Goal: Navigation & Orientation: Find specific page/section

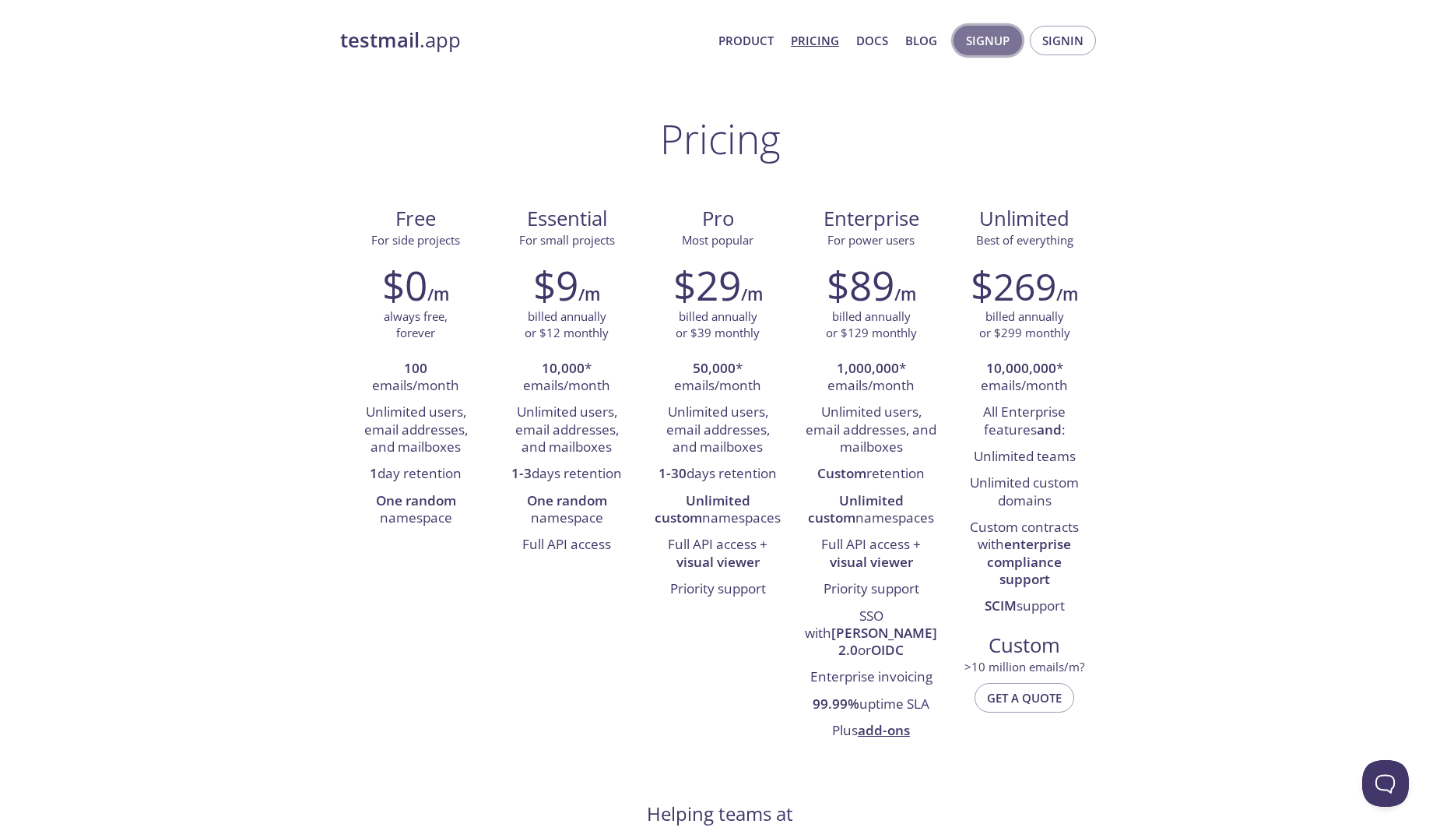
click at [979, 47] on span "Signup" at bounding box center [988, 40] width 44 height 20
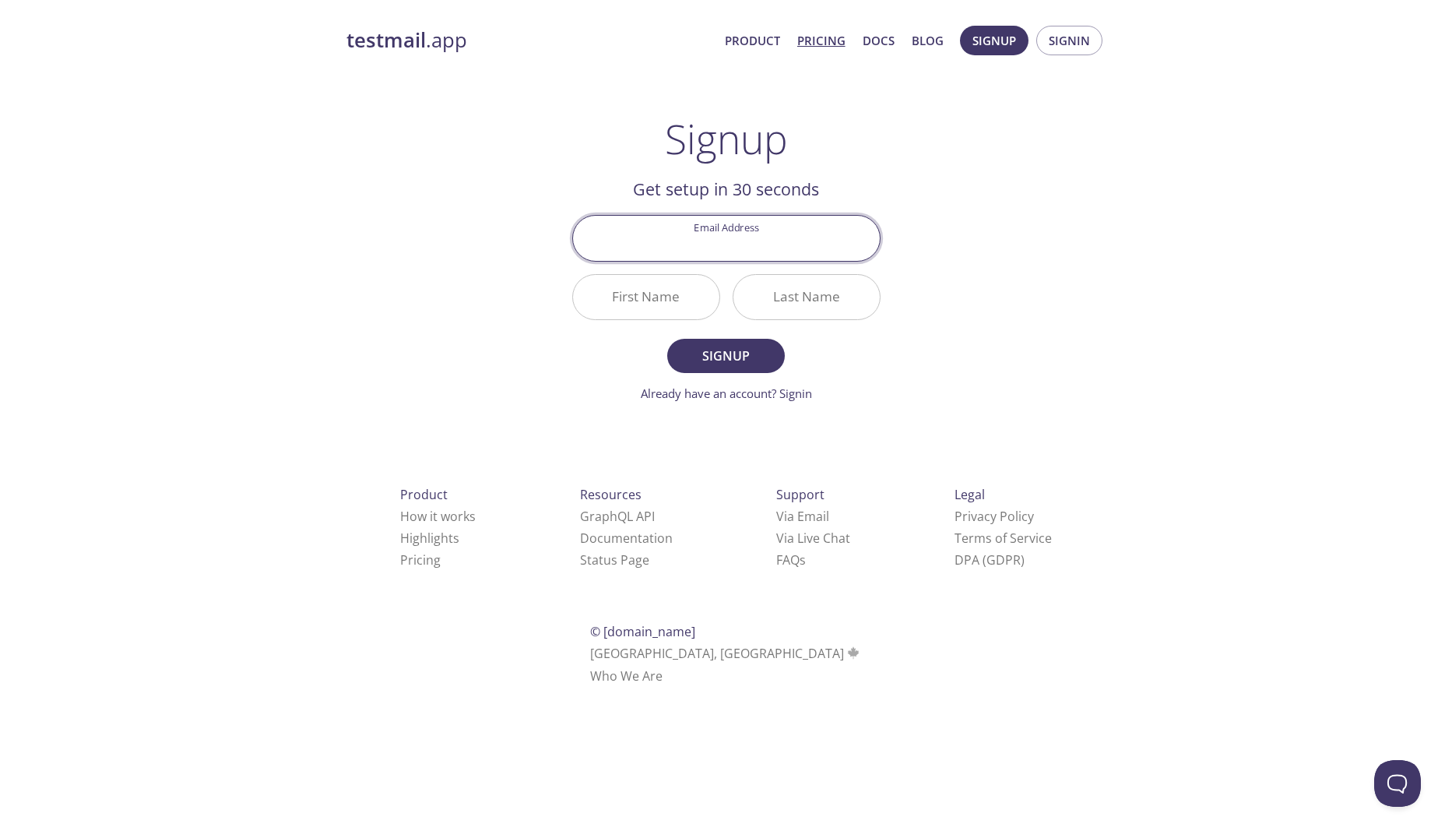
click at [808, 38] on link "Pricing" at bounding box center [821, 40] width 48 height 20
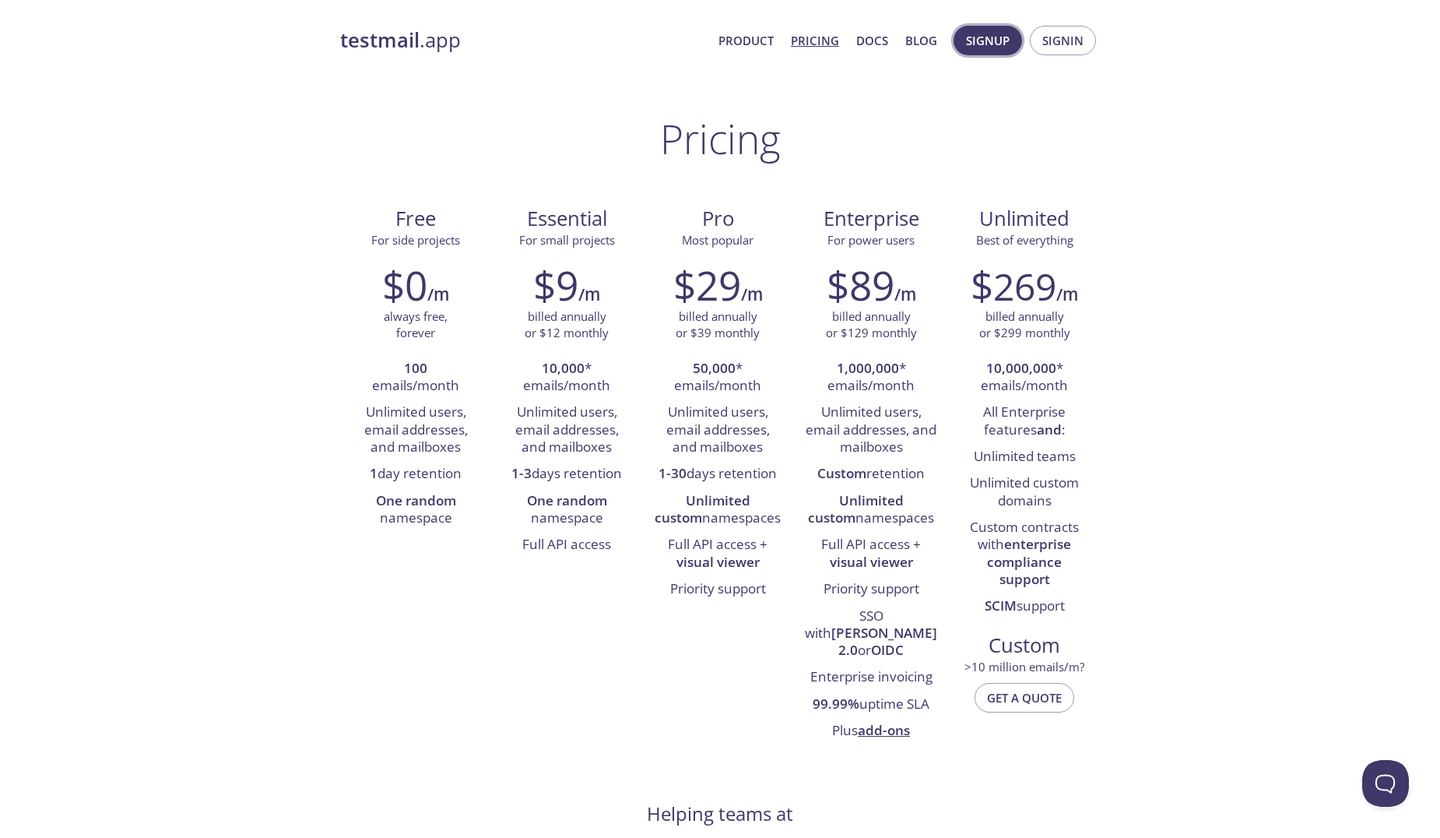
click at [983, 30] on span "Signup" at bounding box center [988, 40] width 44 height 20
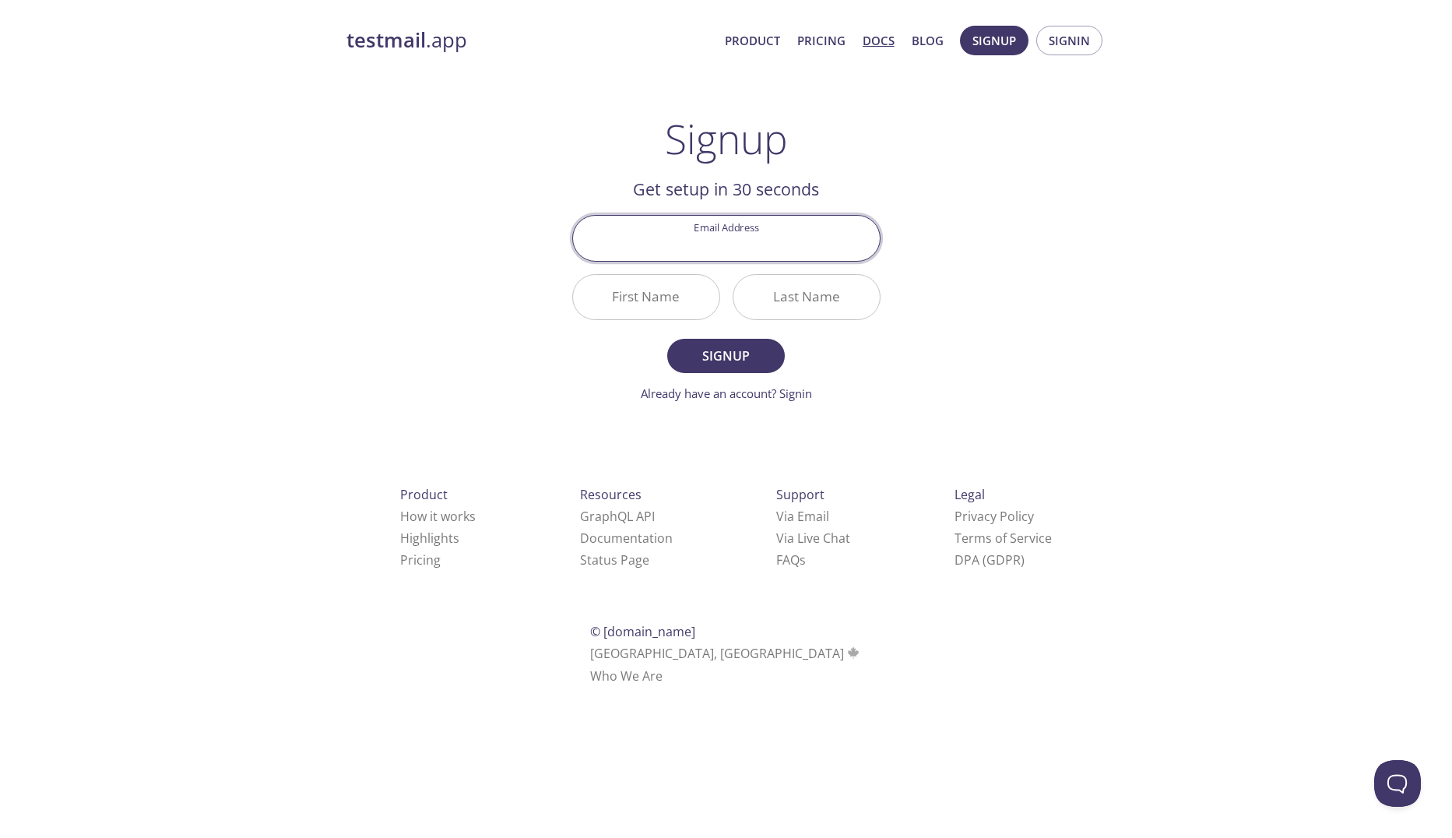
click at [864, 33] on link "Docs" at bounding box center [879, 40] width 32 height 20
